Goal: Register for event/course

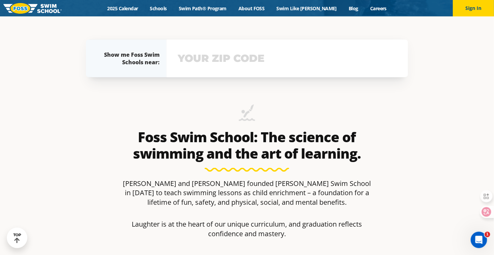
click at [223, 64] on input "text" at bounding box center [287, 58] width 222 height 20
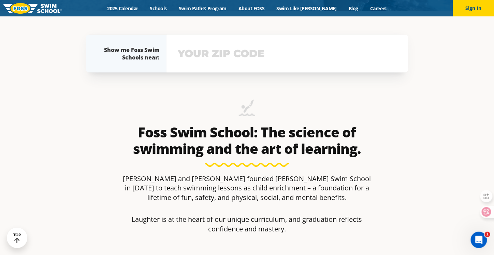
scroll to position [244, 0]
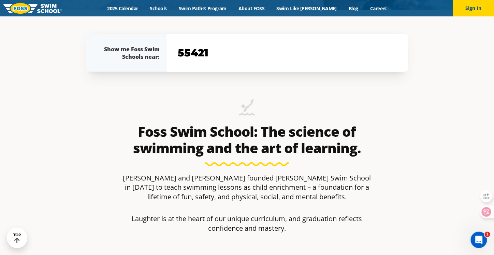
type input "55421"
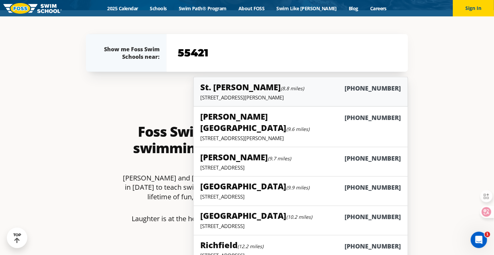
click at [335, 100] on link "St. Paul (8.8 miles) (651) 646-7946 1166 University Ave West, St. Paul, MN 55104" at bounding box center [300, 92] width 215 height 30
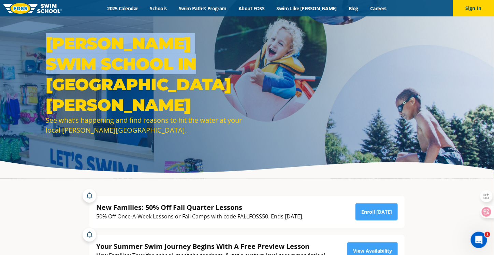
drag, startPoint x: 49, startPoint y: 64, endPoint x: 142, endPoint y: 84, distance: 94.5
click at [142, 84] on h1 "FOSS Swim School in St. Paul" at bounding box center [145, 74] width 198 height 82
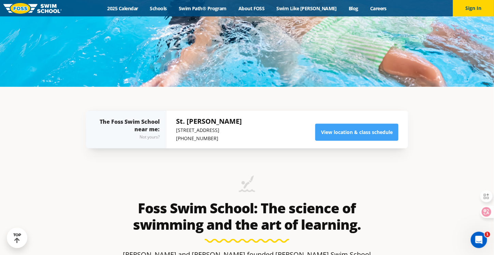
scroll to position [165, 0]
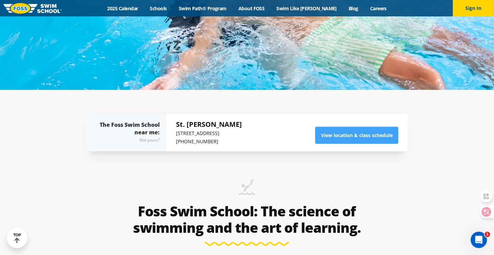
click at [47, 14] on link at bounding box center [32, 8] width 58 height 16
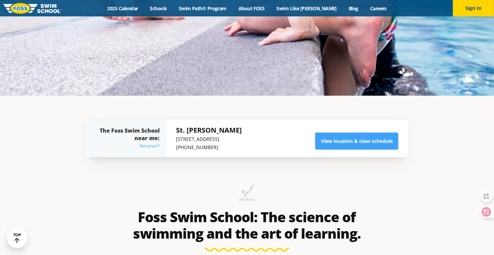
click at [140, 148] on div "Not yours?" at bounding box center [130, 146] width 60 height 8
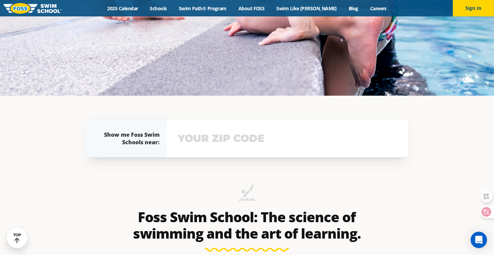
click at [239, 140] on input "text" at bounding box center [287, 138] width 222 height 20
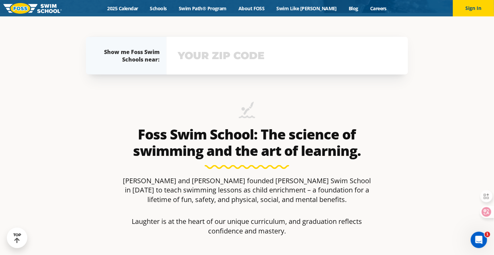
scroll to position [244, 0]
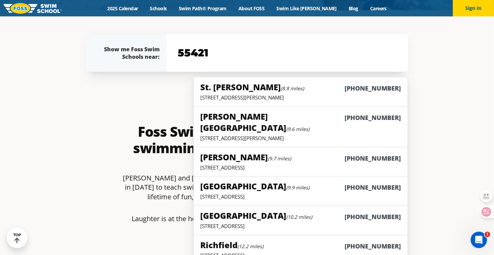
type input "55421"
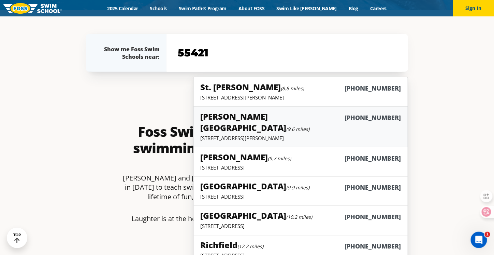
click at [306, 122] on div "Vadnais Heights (9.6 miles) (763) 244-3485" at bounding box center [301, 123] width 200 height 24
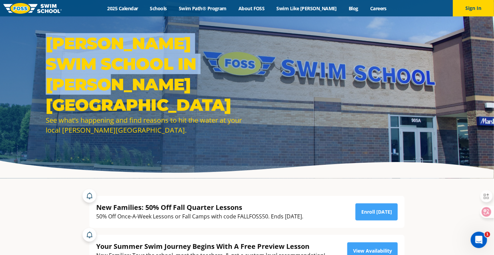
drag, startPoint x: 49, startPoint y: 62, endPoint x: 224, endPoint y: 80, distance: 175.3
click at [224, 80] on h1 "FOSS Swim School in Vadnais Heights" at bounding box center [145, 74] width 198 height 82
copy h1 "FOSS Swim School in Vadnais Heights"
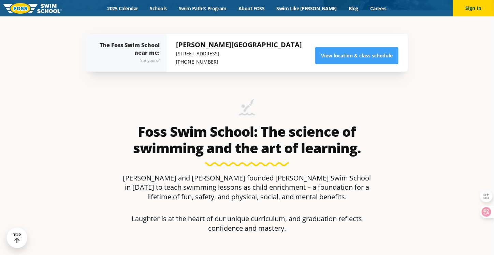
scroll to position [165, 0]
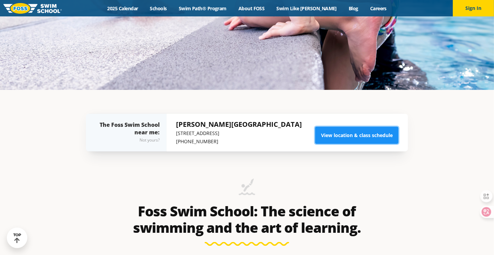
click at [337, 137] on link "View location & class schedule" at bounding box center [356, 135] width 83 height 17
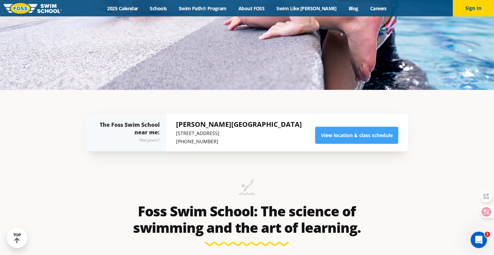
scroll to position [0, 0]
click at [141, 127] on div "The Foss Swim School near me: Not yours?" at bounding box center [130, 132] width 60 height 23
click at [147, 139] on div "Not yours?" at bounding box center [130, 140] width 60 height 8
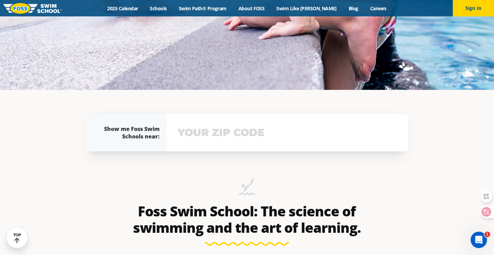
click at [207, 133] on input "text" at bounding box center [287, 133] width 222 height 20
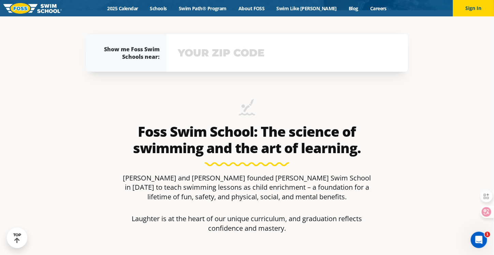
scroll to position [244, 0]
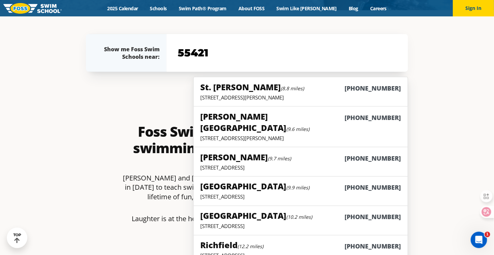
type input "55421"
click at [251, 151] on h5 "Blaine (9.7 miles)" at bounding box center [246, 156] width 91 height 11
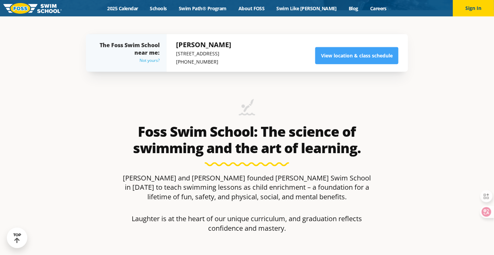
click at [143, 58] on div "Not yours?" at bounding box center [130, 60] width 60 height 8
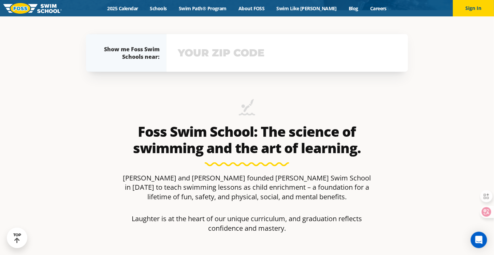
click at [221, 54] on input "text" at bounding box center [287, 53] width 222 height 20
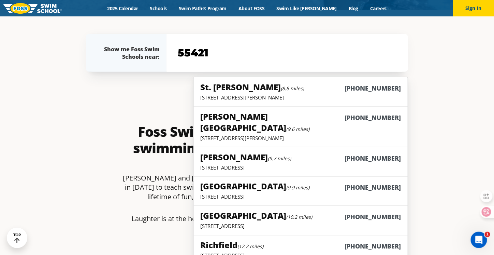
type input "55421"
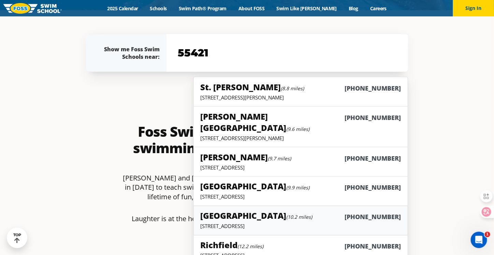
scroll to position [324, 0]
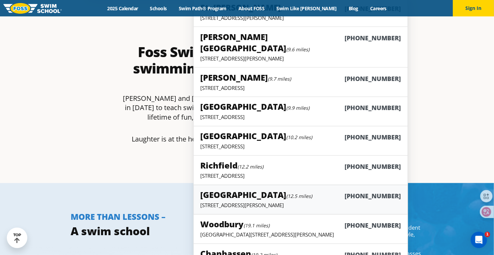
click at [287, 193] on small "(12.5 miles)" at bounding box center [300, 196] width 26 height 6
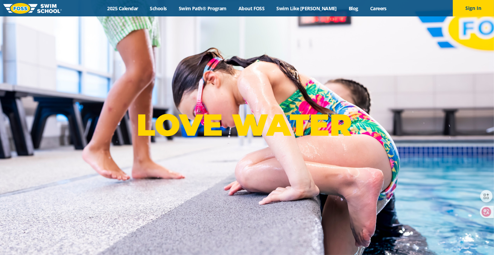
scroll to position [159, 0]
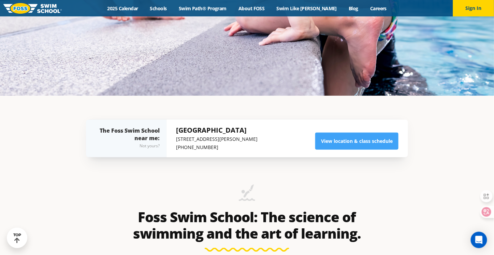
click at [250, 141] on div "[GEOGRAPHIC_DATA][STREET_ADDRESS][PERSON_NAME] (763) 416-8993 View location & c…" at bounding box center [287, 138] width 222 height 26
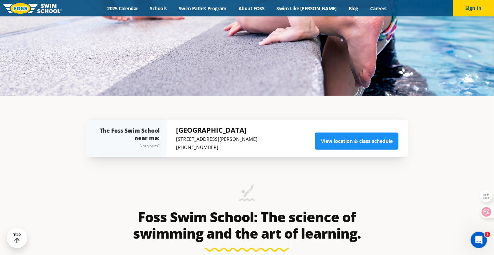
scroll to position [0, 0]
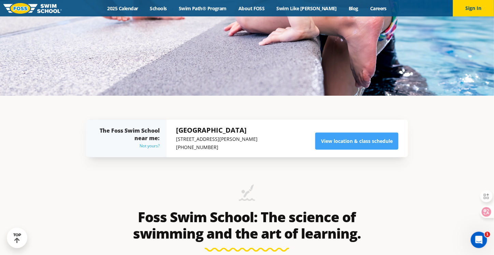
click at [148, 146] on div "Not yours?" at bounding box center [130, 146] width 60 height 8
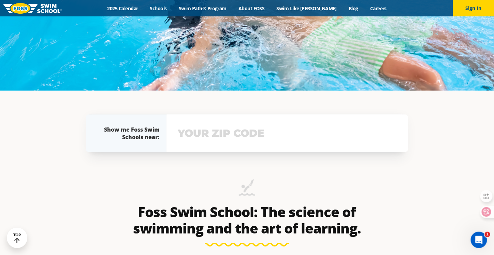
click at [225, 143] on input "text" at bounding box center [287, 133] width 222 height 20
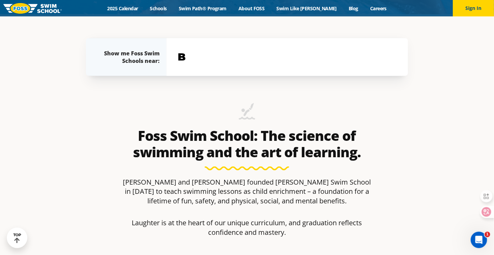
scroll to position [244, 0]
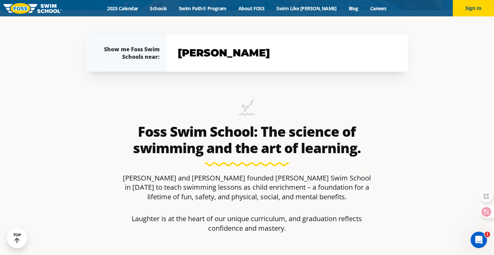
type input "blaine"
click at [229, 50] on input "blaine" at bounding box center [287, 53] width 222 height 20
click at [101, 53] on div "Show me Foss Swim Schools near: The Foss Swim School near me: Not yours?" at bounding box center [126, 53] width 81 height 38
click at [126, 52] on div "Show me Foss Swim Schools near:" at bounding box center [130, 52] width 60 height 15
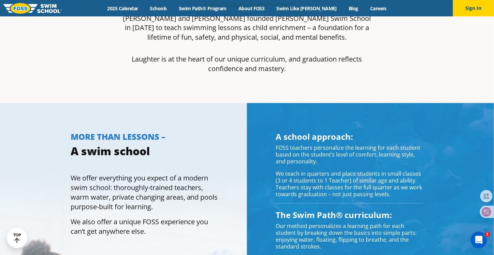
scroll to position [483, 0]
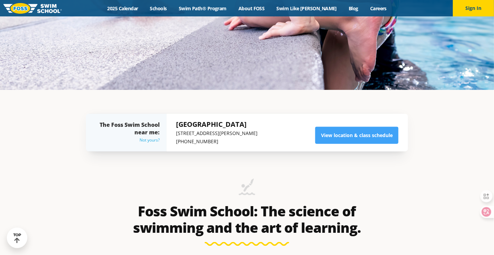
click at [145, 141] on div "Not yours?" at bounding box center [130, 140] width 60 height 8
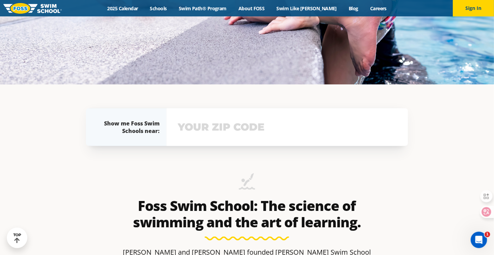
click at [248, 133] on input "text" at bounding box center [287, 127] width 222 height 20
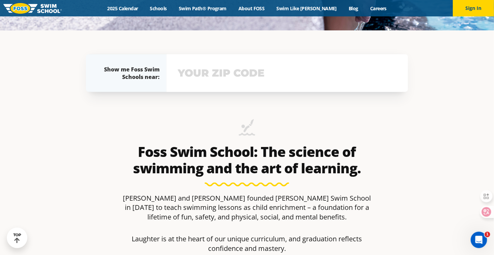
scroll to position [244, 0]
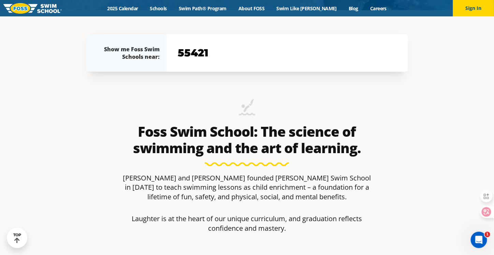
type input "55421"
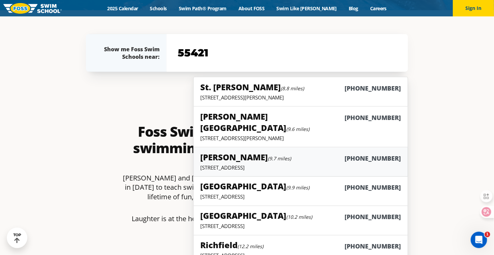
click at [287, 151] on div "Blaine (9.7 miles) (763) 398-3399" at bounding box center [301, 157] width 200 height 13
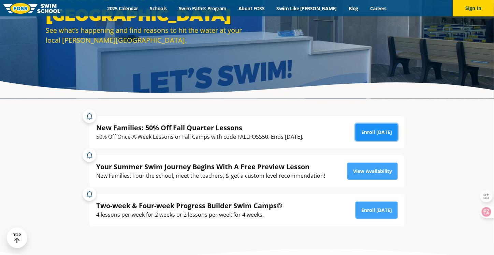
click at [370, 131] on link "Enroll [DATE]" at bounding box center [377, 132] width 42 height 17
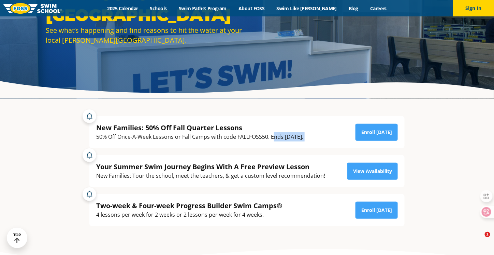
drag, startPoint x: 273, startPoint y: 137, endPoint x: 335, endPoint y: 136, distance: 61.8
click at [334, 134] on div "New Families: 50% Off Fall Quarter Lessons 50% Off Once-A-Week Lessons or Fall …" at bounding box center [247, 132] width 302 height 18
click at [336, 141] on div "New Families: 50% Off Fall Quarter Lessons 50% Off Once-A-Week Lessons or Fall …" at bounding box center [247, 132] width 302 height 18
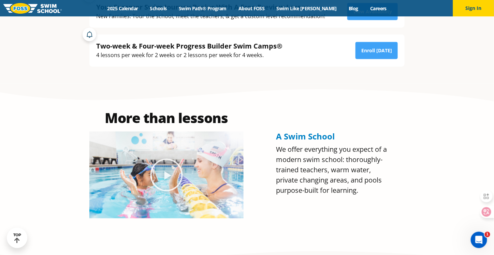
scroll to position [80, 0]
